Goal: Information Seeking & Learning: Compare options

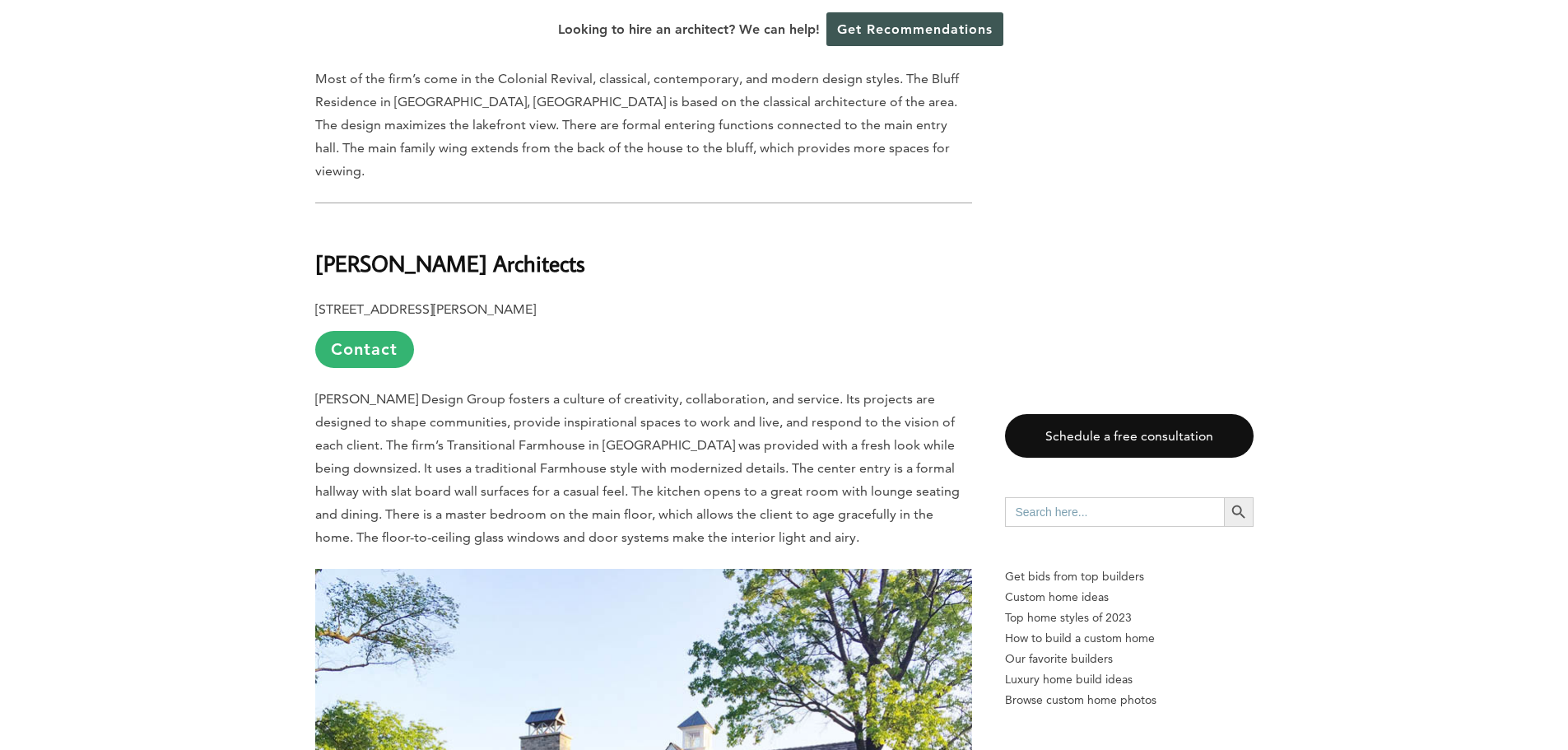
scroll to position [1975, 0]
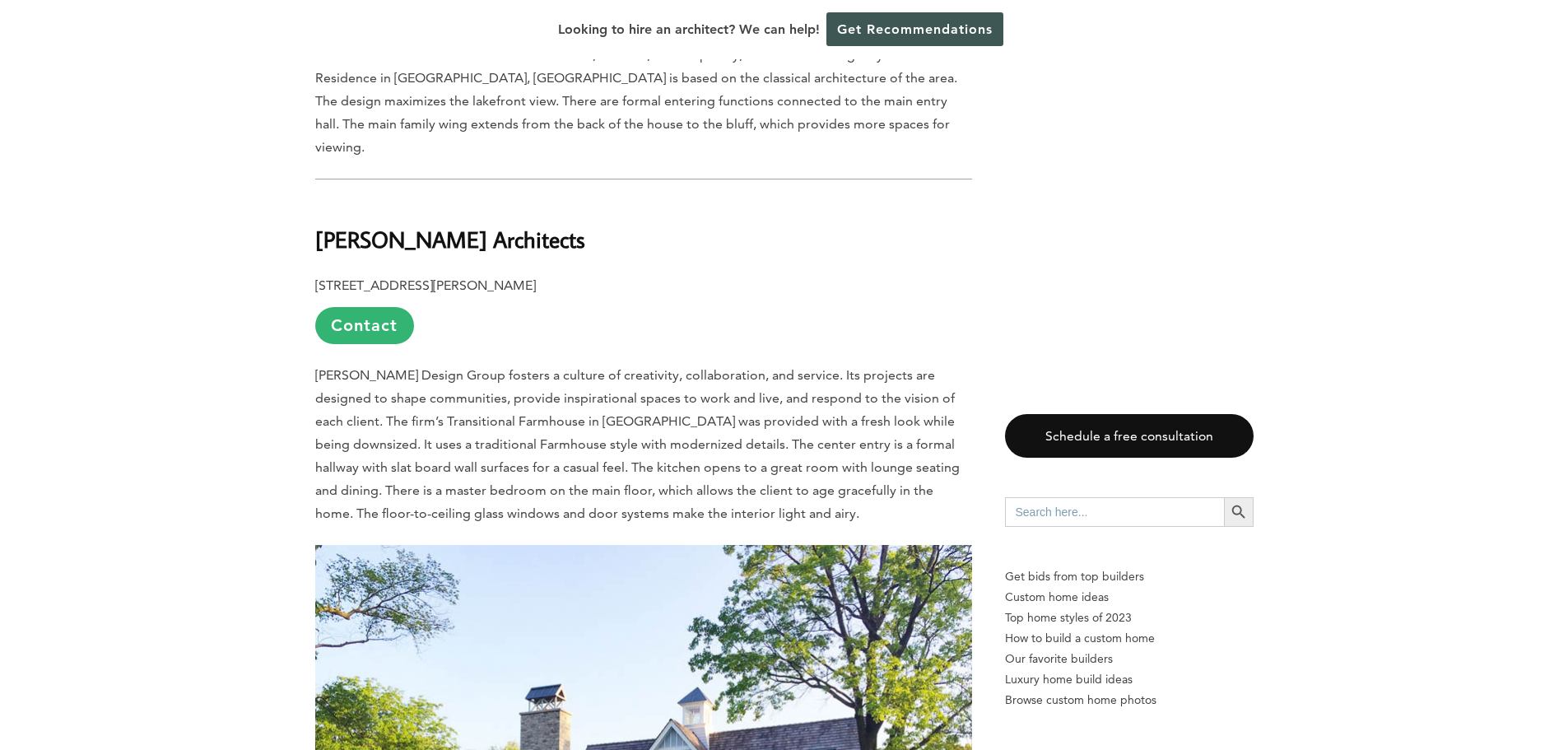
drag, startPoint x: 322, startPoint y: 211, endPoint x: 614, endPoint y: 220, distance: 292.1
click at [586, 224] on b "[PERSON_NAME] Architects" at bounding box center [451, 239] width 270 height 29
drag, startPoint x: 639, startPoint y: 215, endPoint x: 315, endPoint y: 229, distance: 324.3
click at [316, 229] on h2 "[PERSON_NAME] Architects" at bounding box center [644, 227] width 657 height 57
copy b "[PERSON_NAME] Architects"
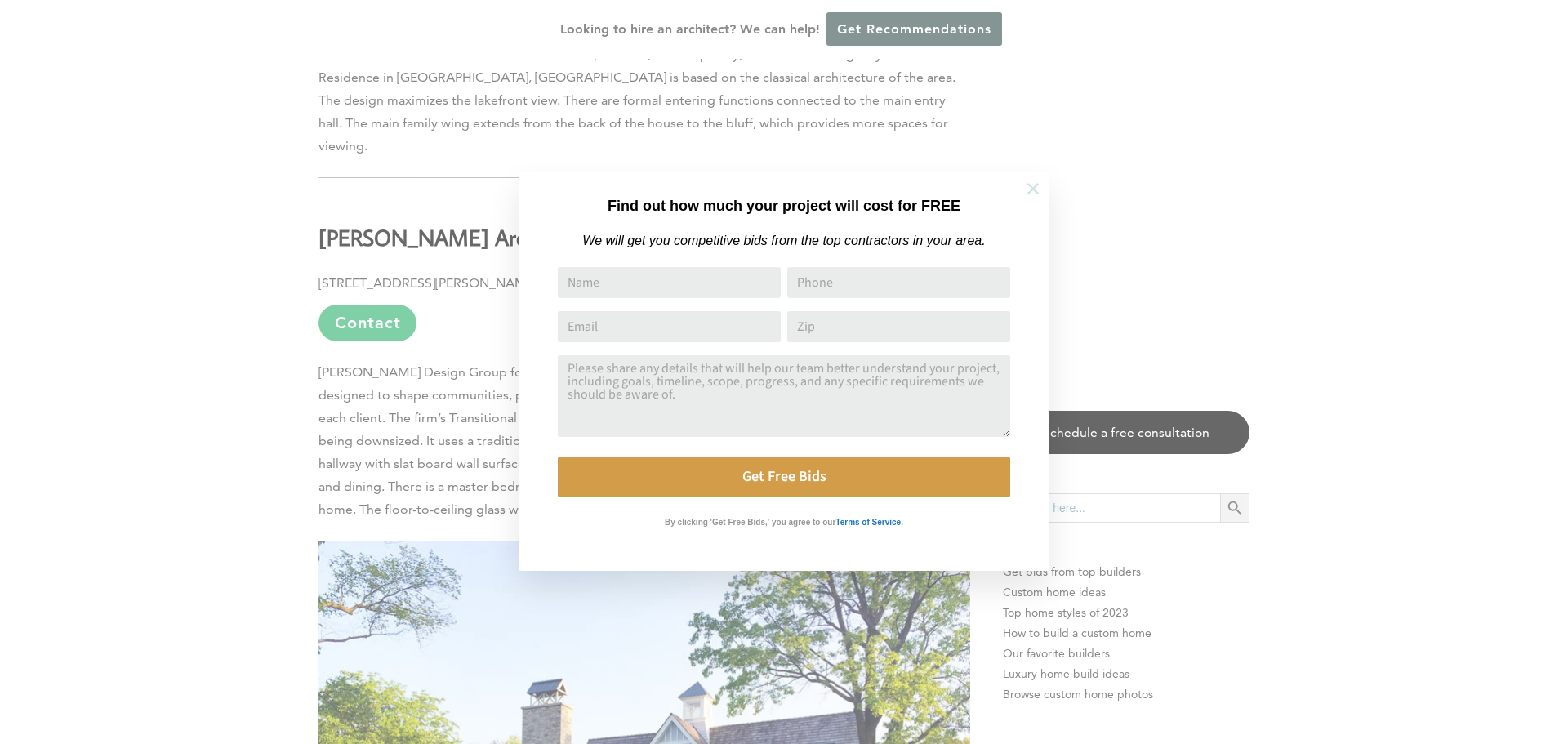
drag, startPoint x: 1031, startPoint y: 187, endPoint x: 1037, endPoint y: 195, distance: 10.0
click at [1029, 187] on icon at bounding box center [1032, 188] width 18 height 18
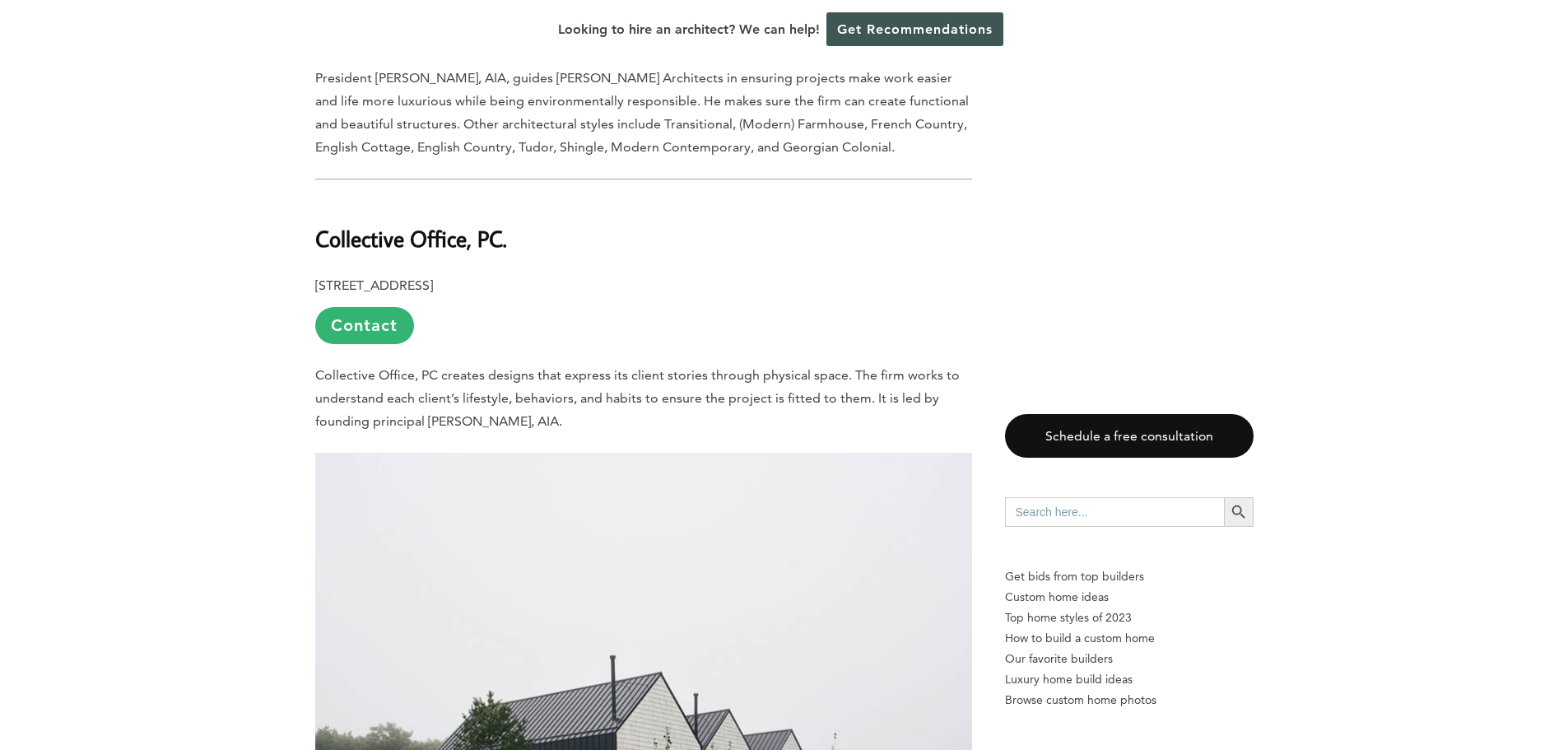
scroll to position [2963, 0]
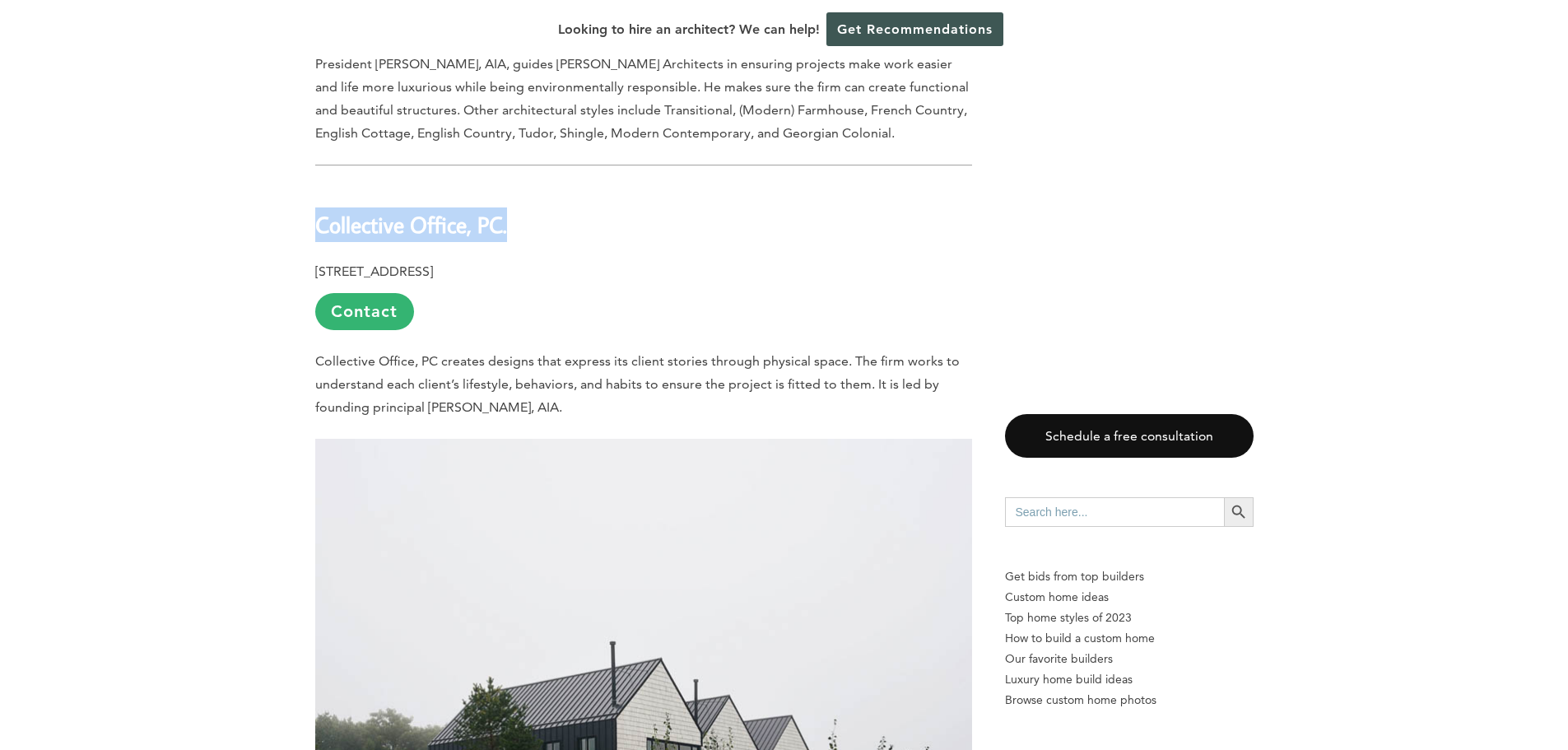
drag, startPoint x: 317, startPoint y: 195, endPoint x: 511, endPoint y: 213, distance: 194.8
click at [511, 213] on h2 "Collective Office, PC." at bounding box center [644, 213] width 657 height 57
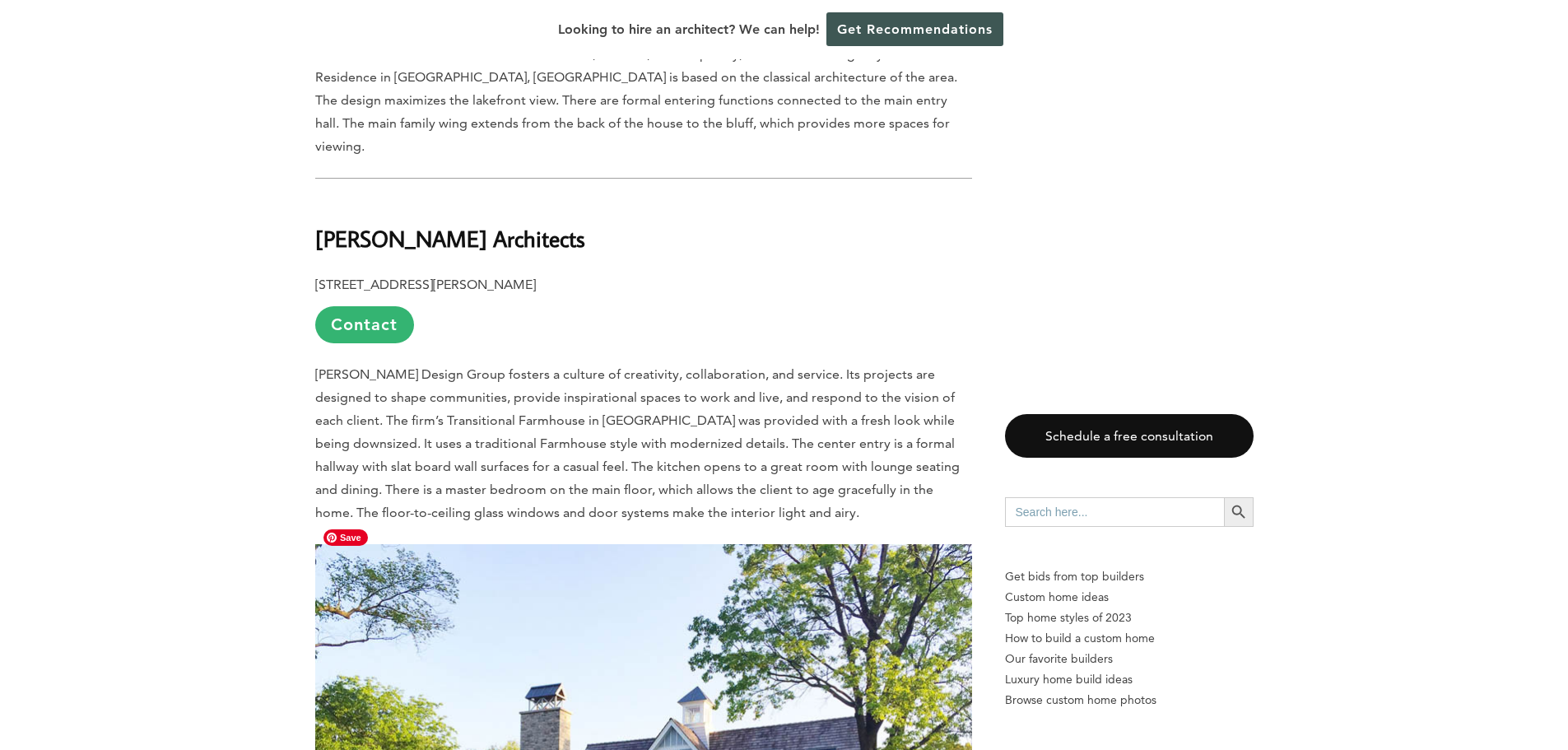
scroll to position [1975, 0]
click at [362, 307] on link "Contact" at bounding box center [365, 326] width 99 height 37
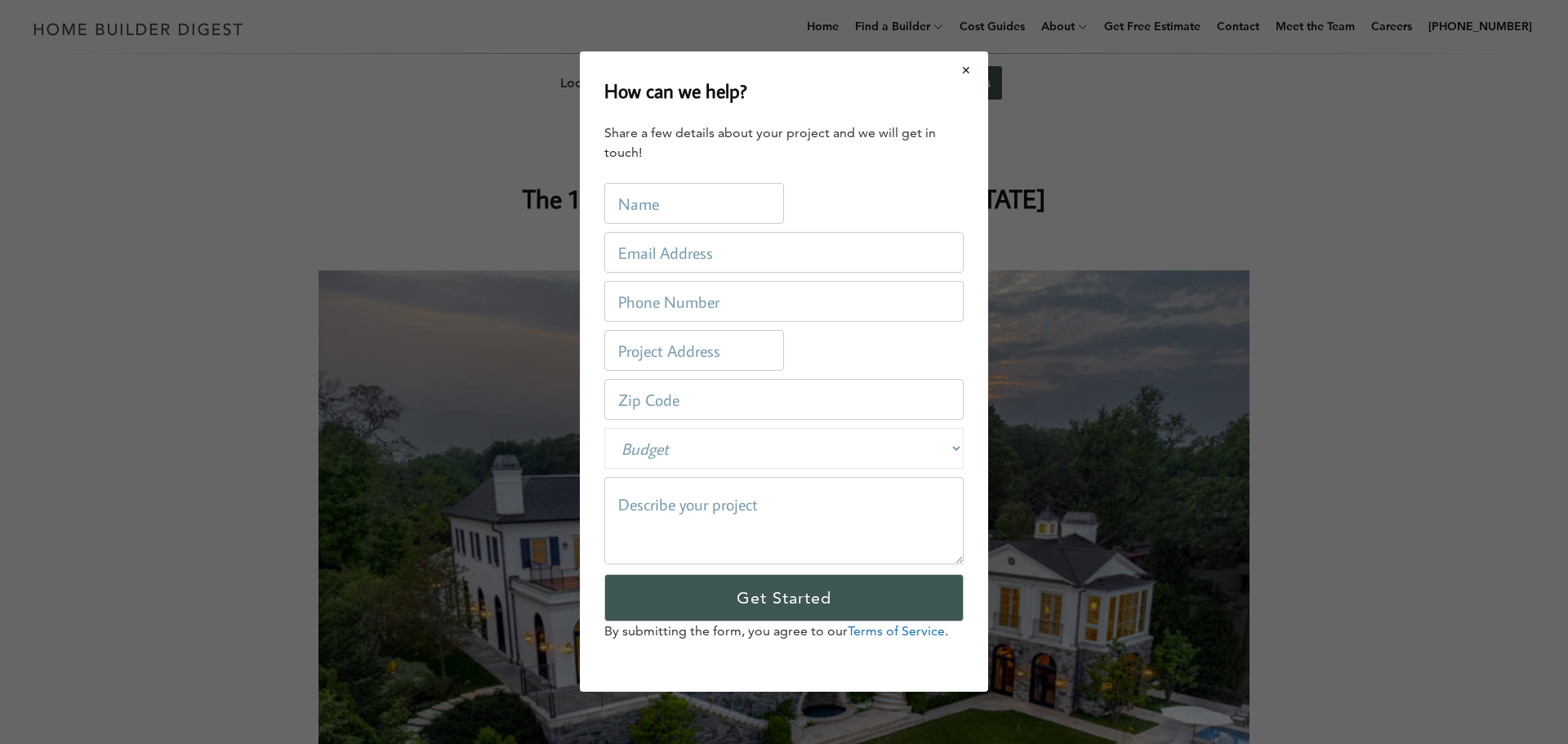
click at [969, 71] on button "Close modal" at bounding box center [967, 69] width 44 height 34
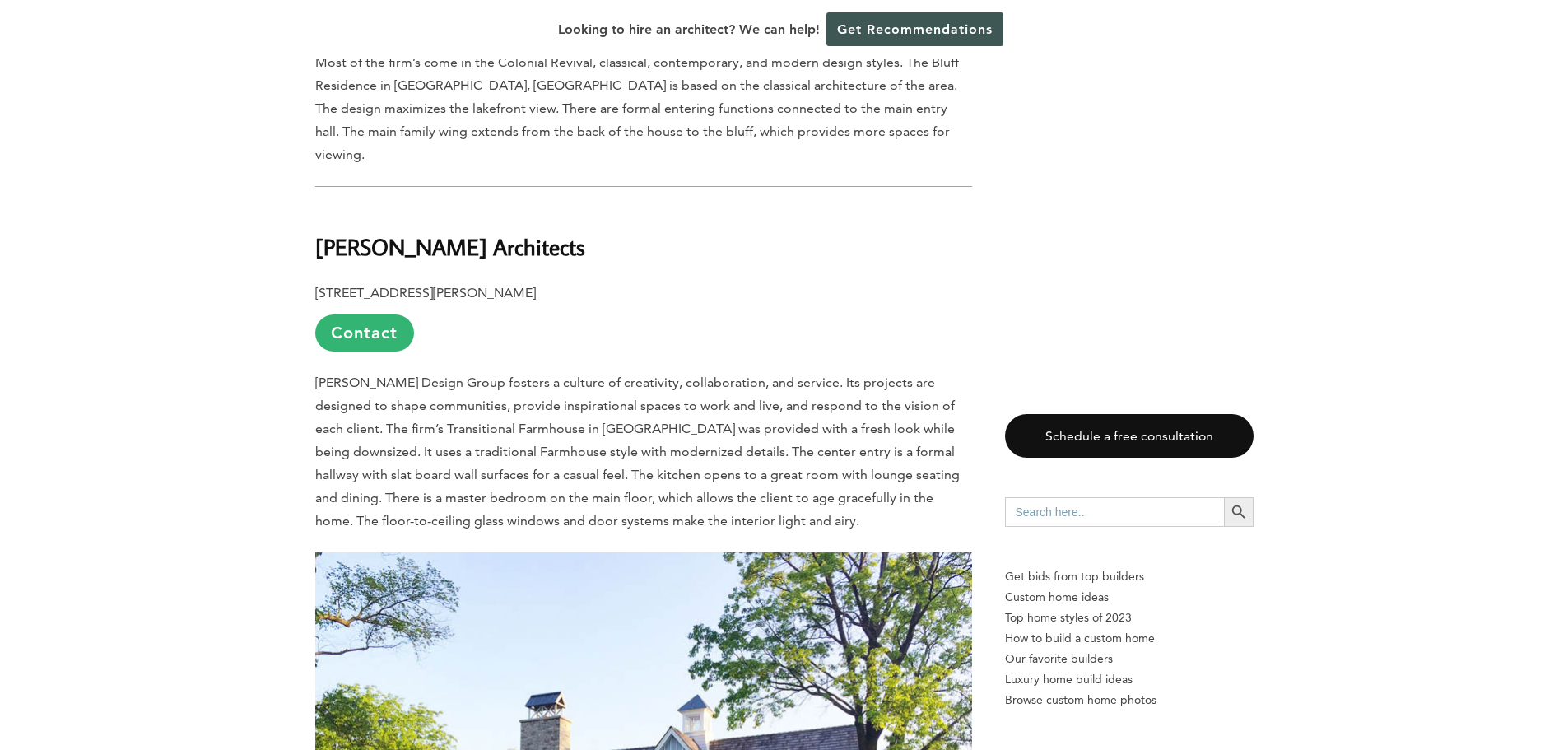
scroll to position [1975, 0]
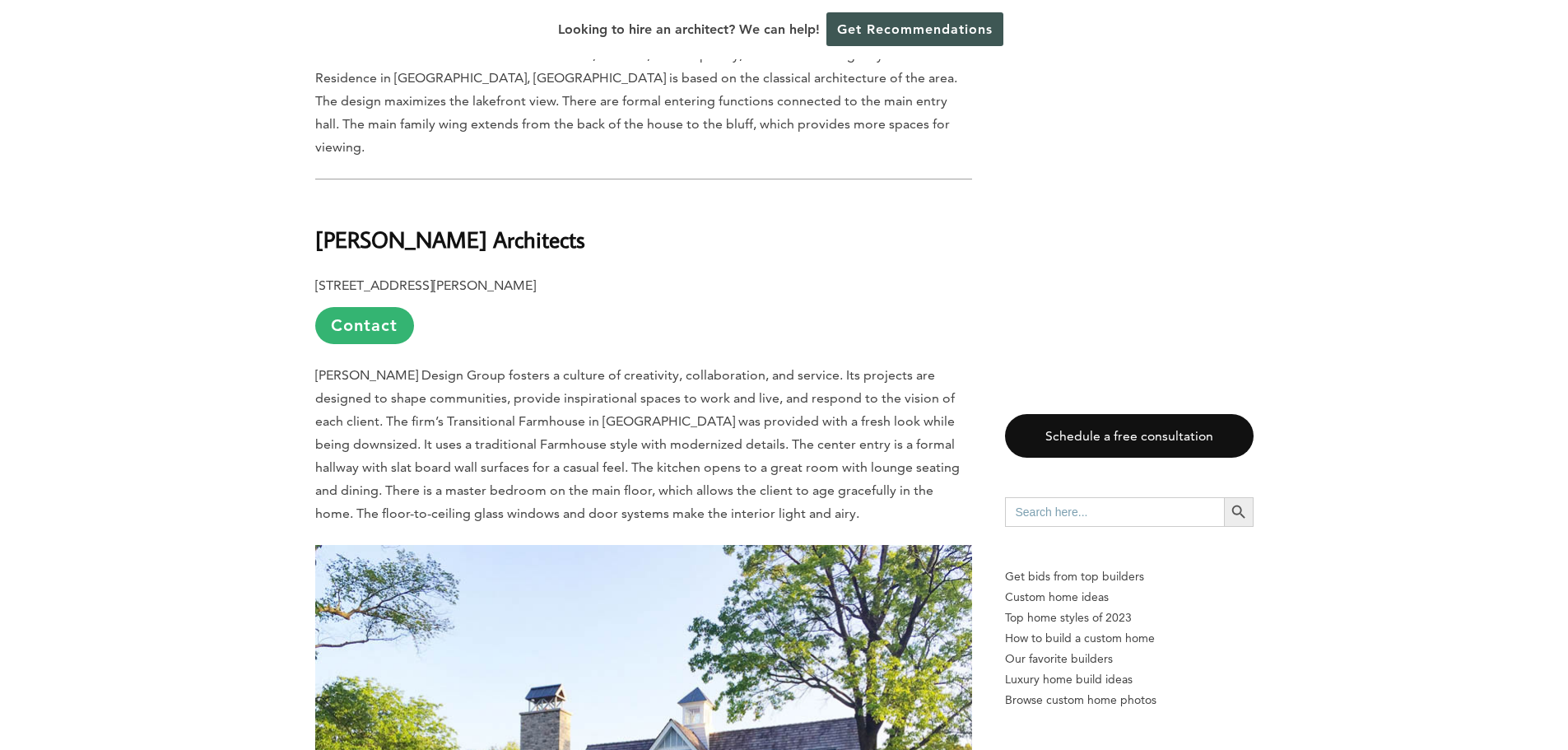
drag, startPoint x: 314, startPoint y: 216, endPoint x: 641, endPoint y: 221, distance: 327.0
copy b "[PERSON_NAME] Architects"
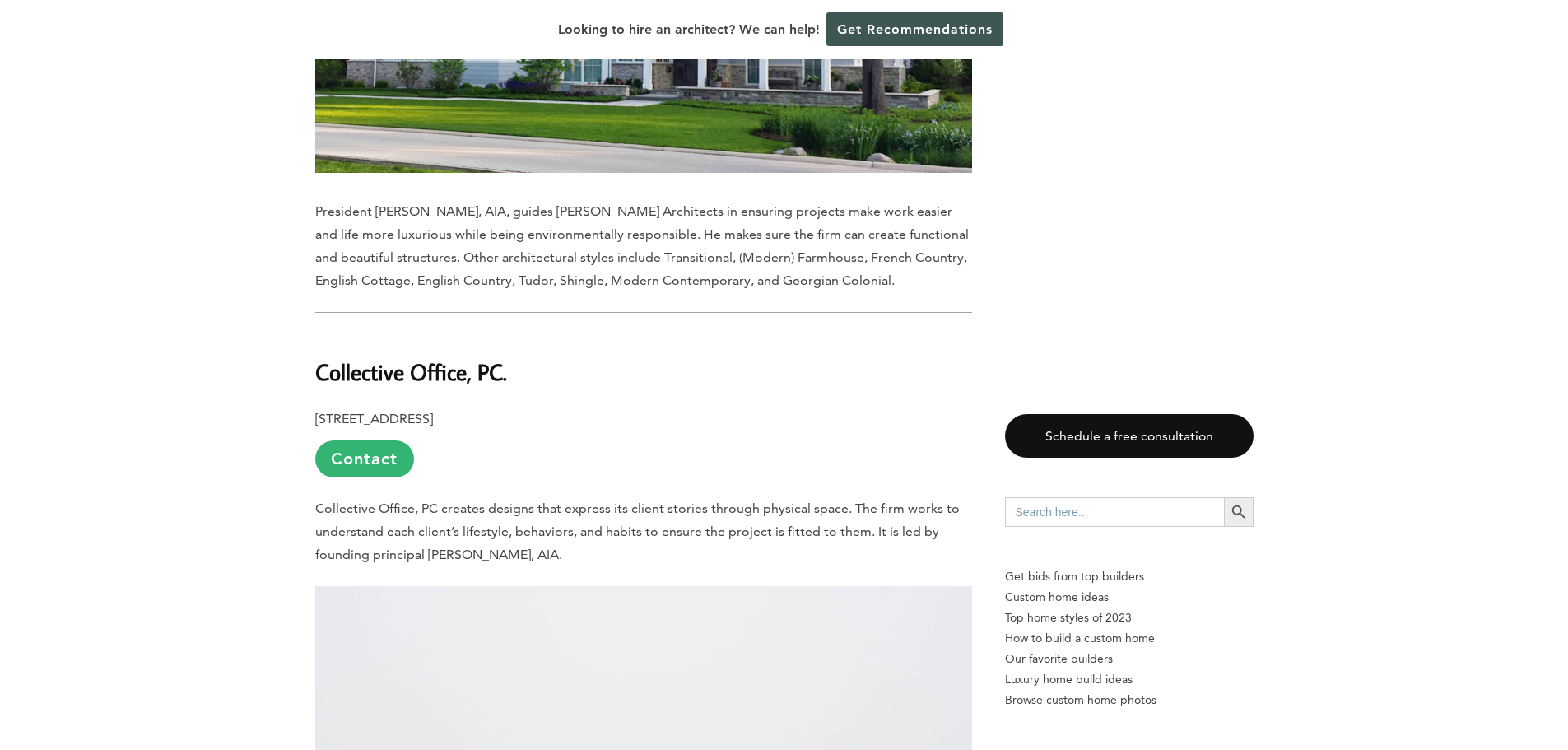
scroll to position [2880, 0]
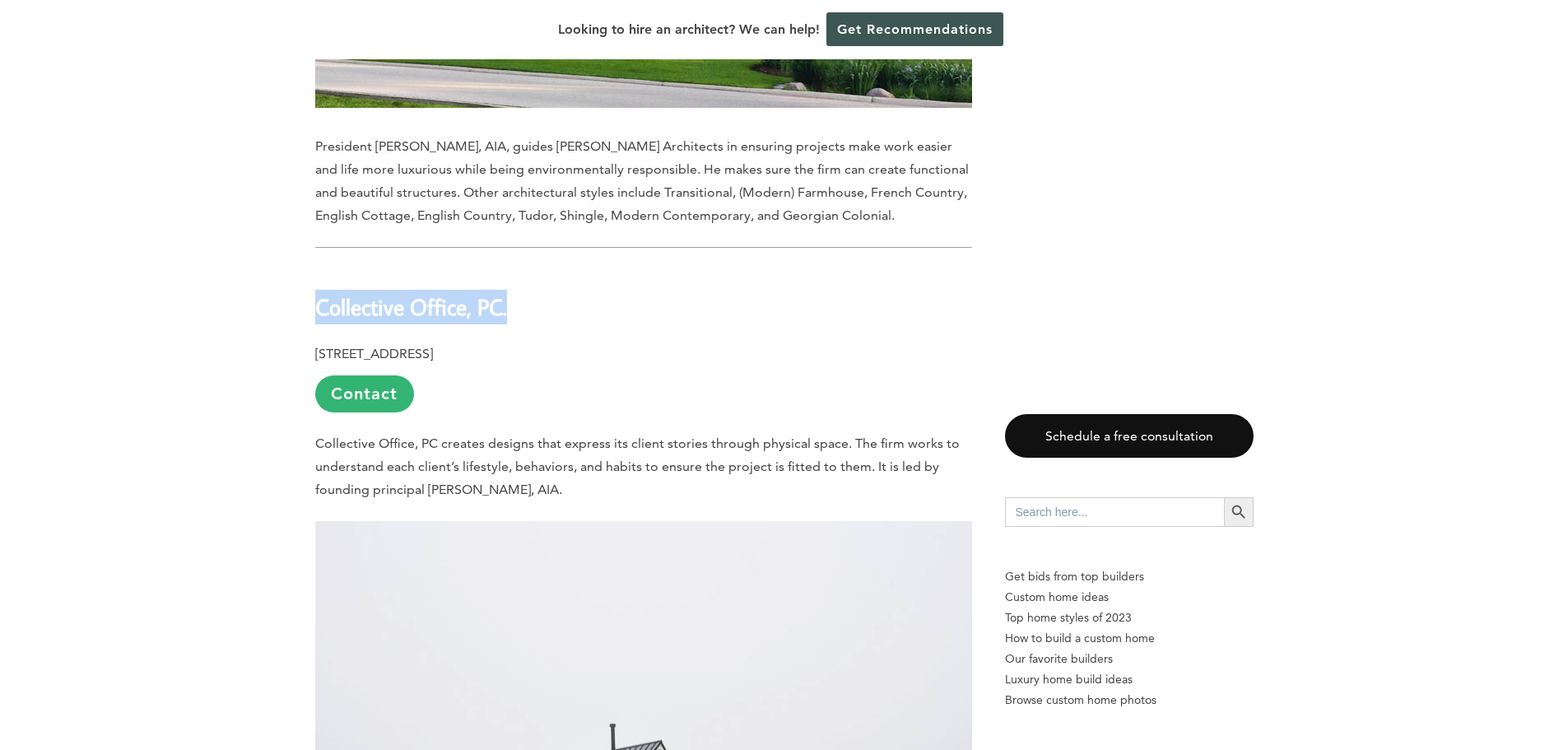
drag, startPoint x: 315, startPoint y: 285, endPoint x: 509, endPoint y: 279, distance: 194.1
click at [509, 279] on h2 "Collective Office, PC." at bounding box center [644, 295] width 657 height 57
copy b "Collective Office, PC."
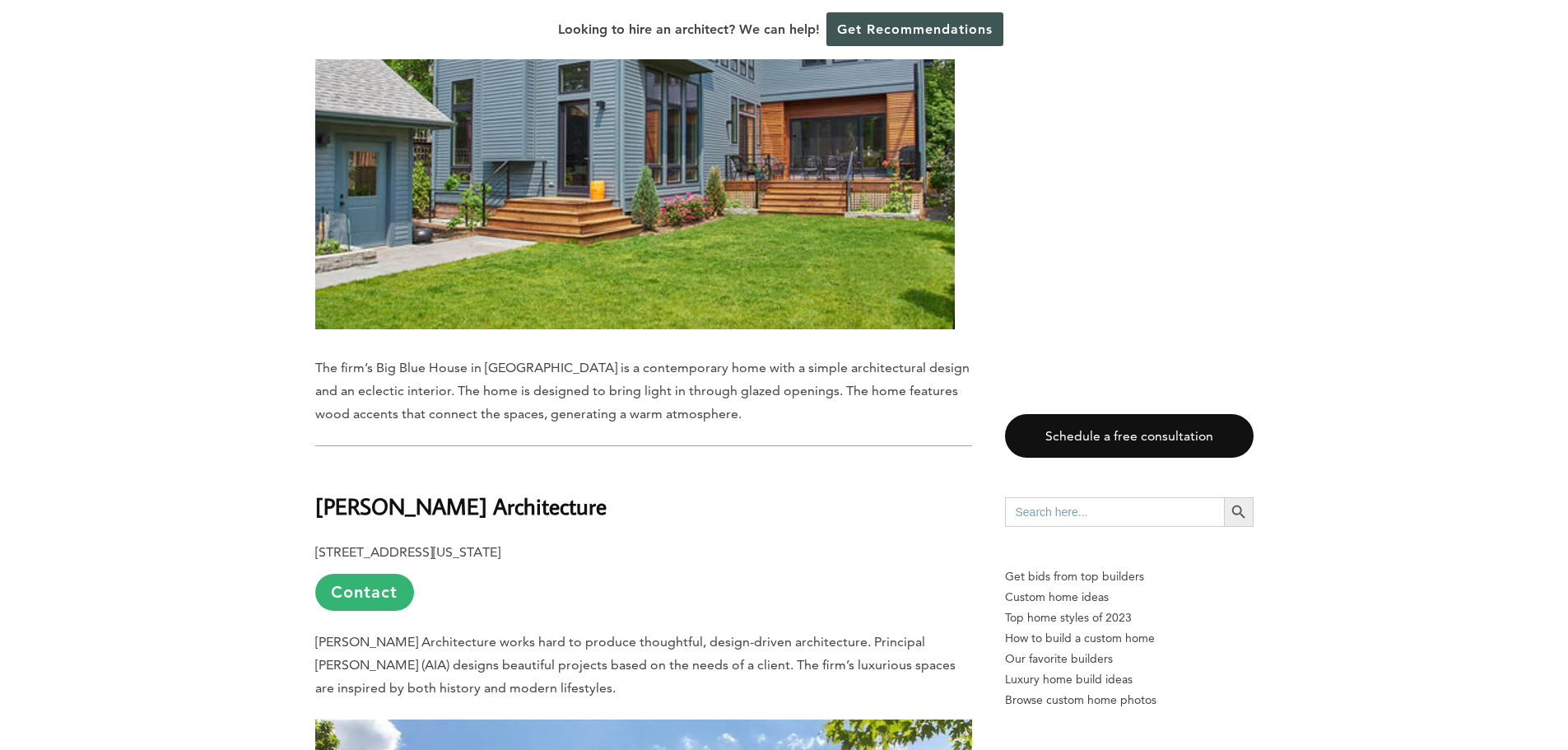
scroll to position [5597, 0]
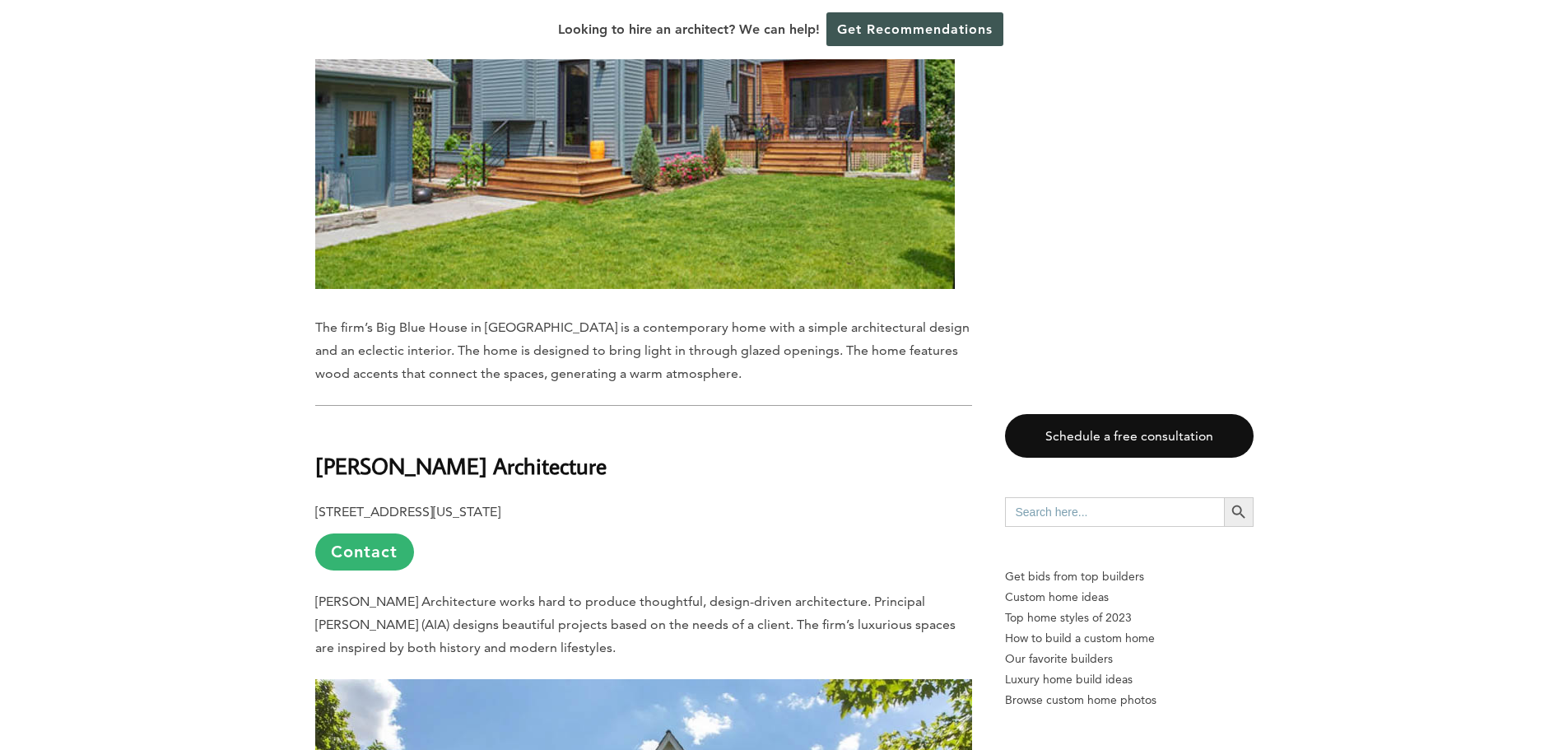
click at [487, 451] on b "[PERSON_NAME] Architecture" at bounding box center [461, 466] width 291 height 29
drag, startPoint x: 512, startPoint y: 417, endPoint x: 312, endPoint y: 425, distance: 200.2
copy b "[PERSON_NAME] Architecture"
